Goal: Find specific page/section: Find specific page/section

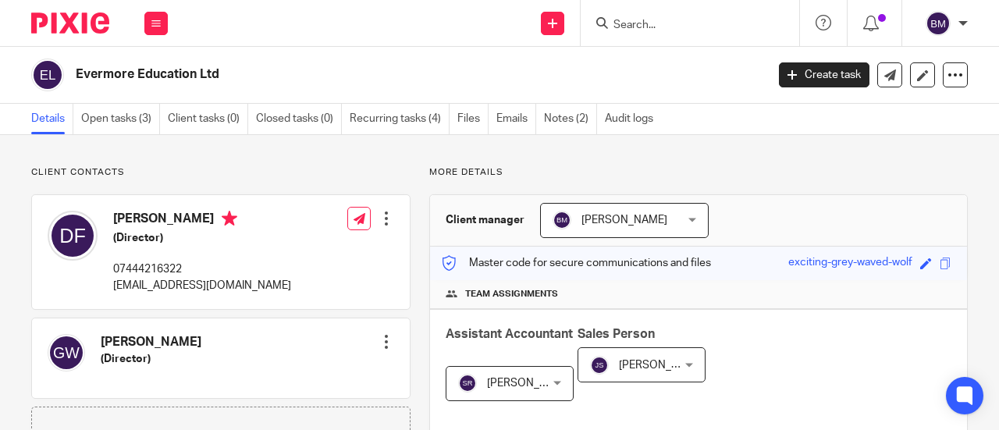
scroll to position [78, 0]
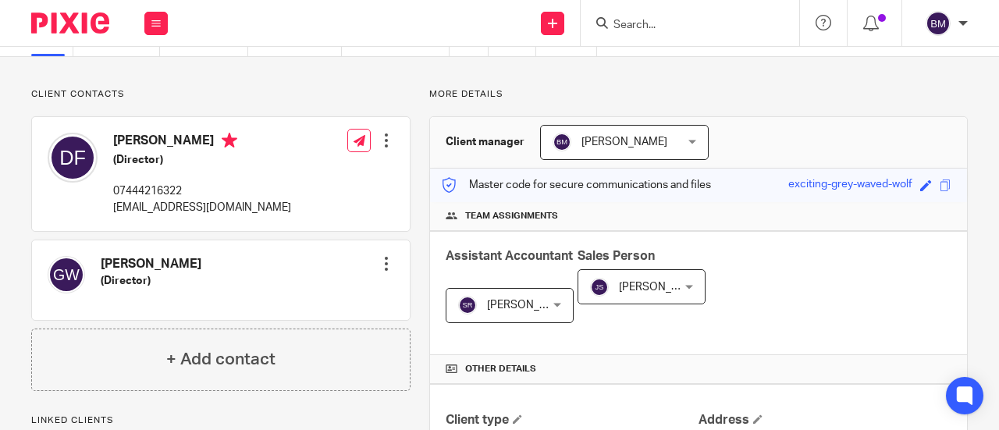
click at [669, 29] on input "Search" at bounding box center [682, 26] width 140 height 14
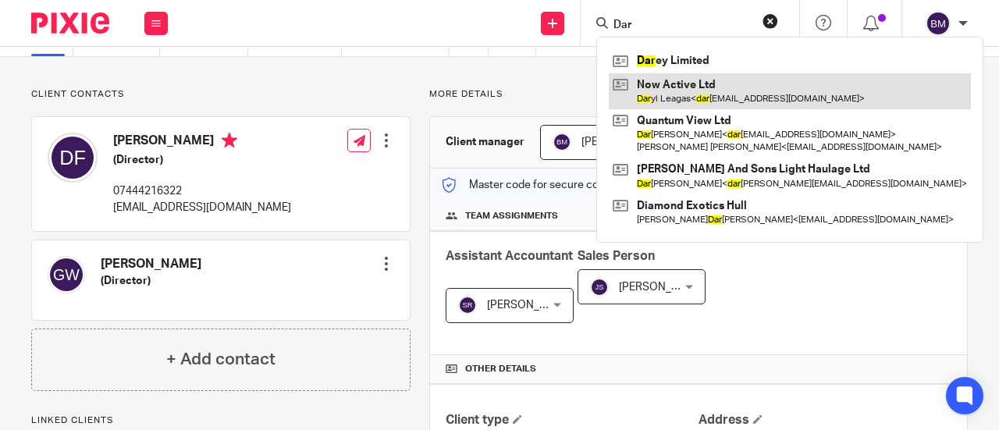
type input "Dar"
click at [745, 89] on link at bounding box center [790, 91] width 362 height 36
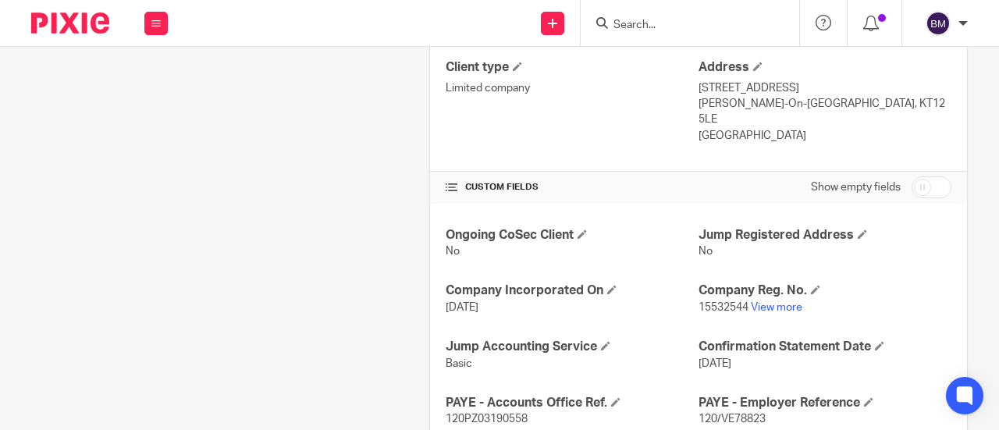
scroll to position [468, 0]
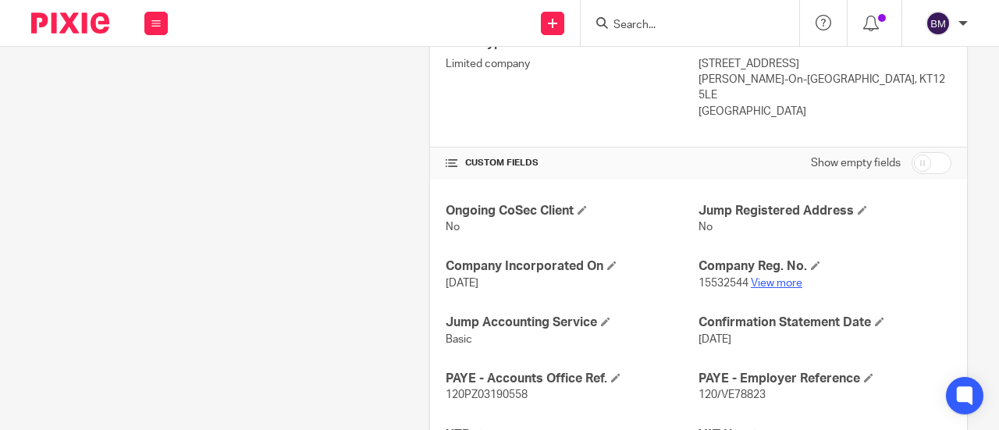
click at [787, 278] on link "View more" at bounding box center [777, 283] width 52 height 11
